Goal: Submit feedback/report problem

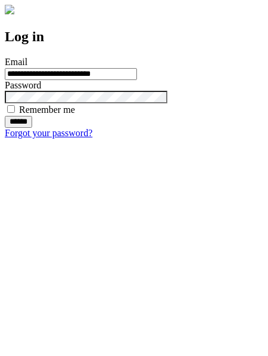
type input "**********"
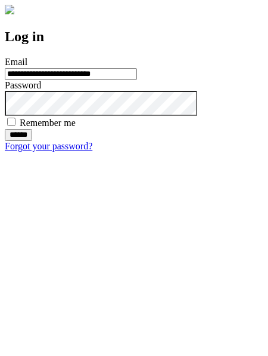
click at [32, 141] on input "******" at bounding box center [18, 135] width 27 height 12
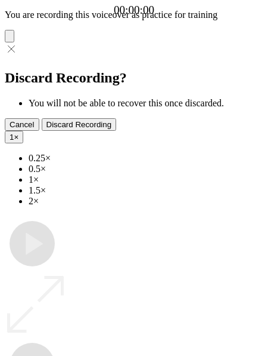
type input "**********"
